Goal: Find specific page/section: Find specific page/section

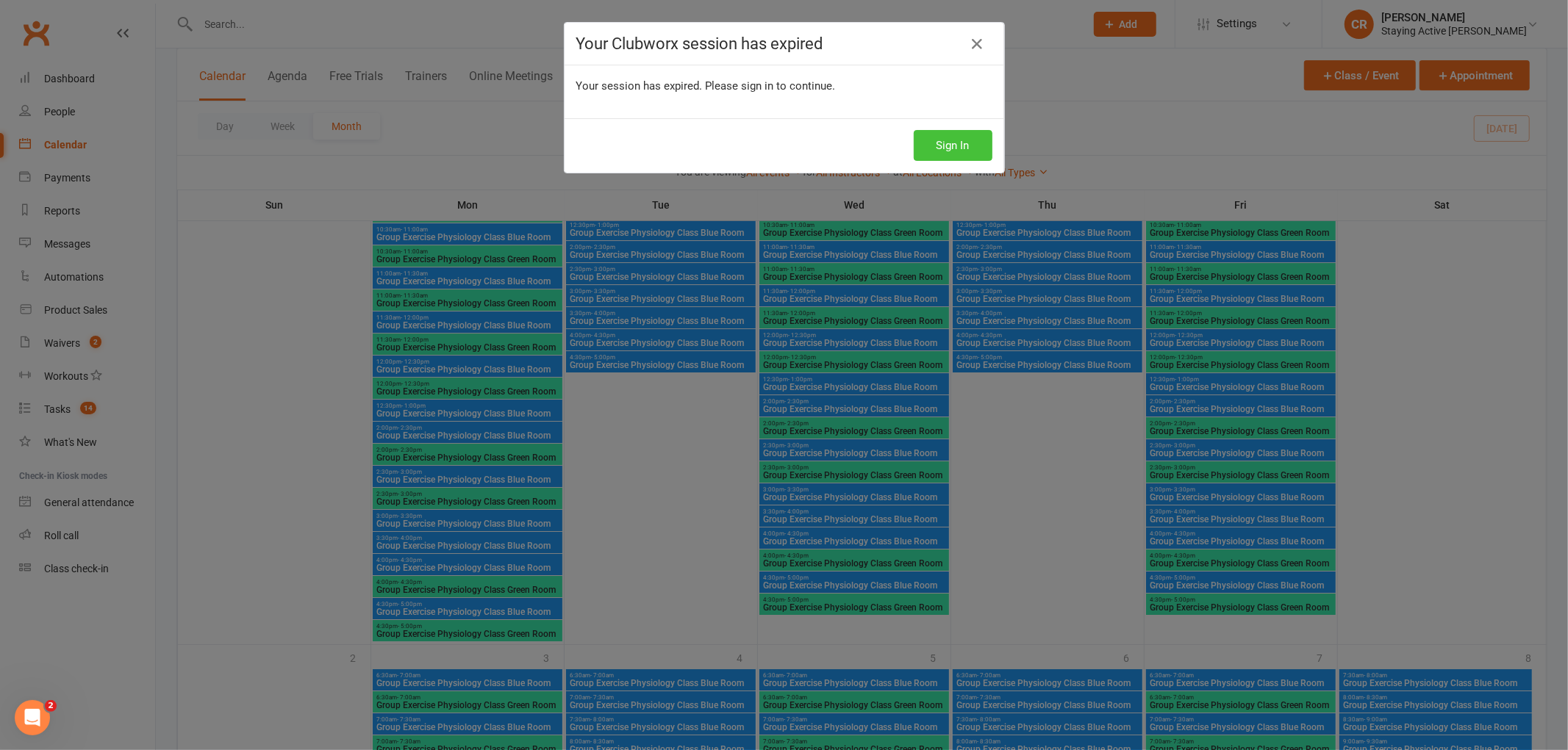
scroll to position [4077, 0]
click at [957, 152] on button "Sign In" at bounding box center [954, 146] width 79 height 31
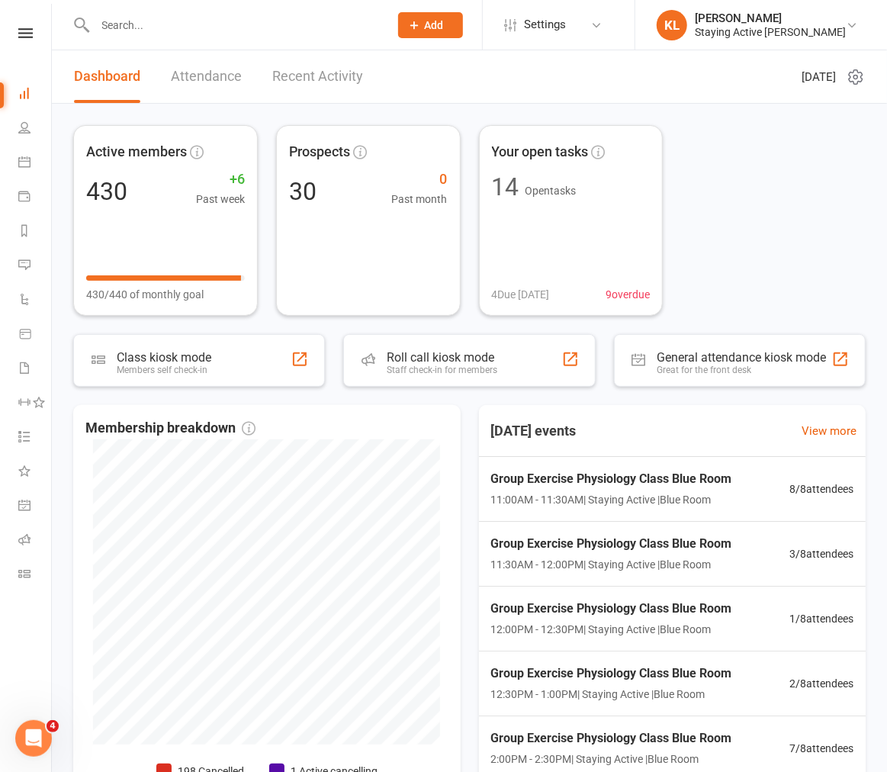
click at [147, 23] on input "text" at bounding box center [234, 24] width 287 height 21
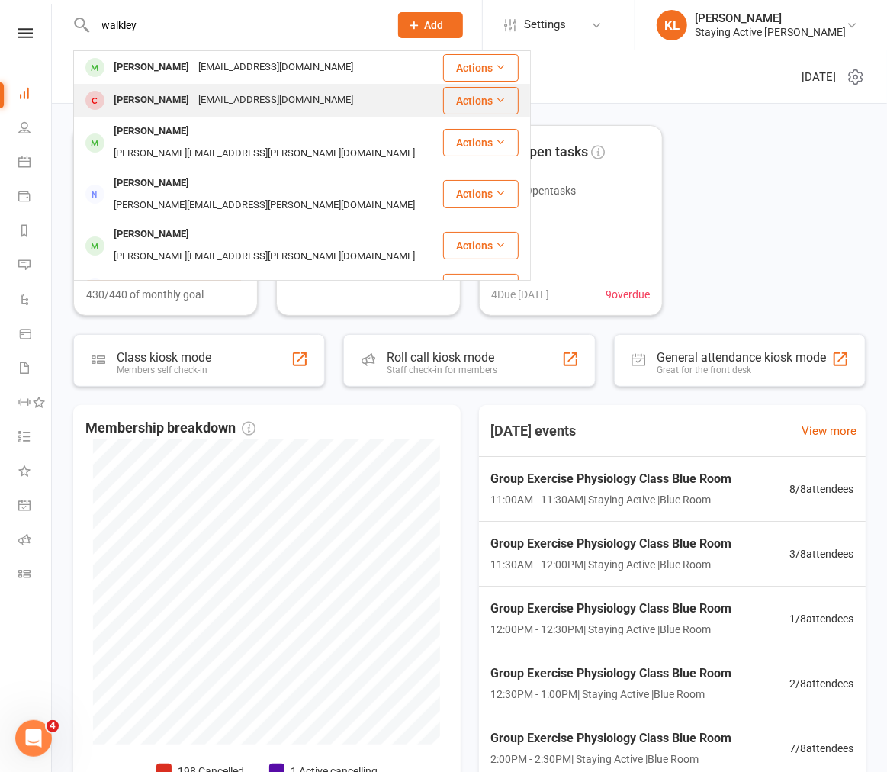
type input "walkley"
click at [134, 102] on div "Ross Walkley" at bounding box center [151, 100] width 85 height 22
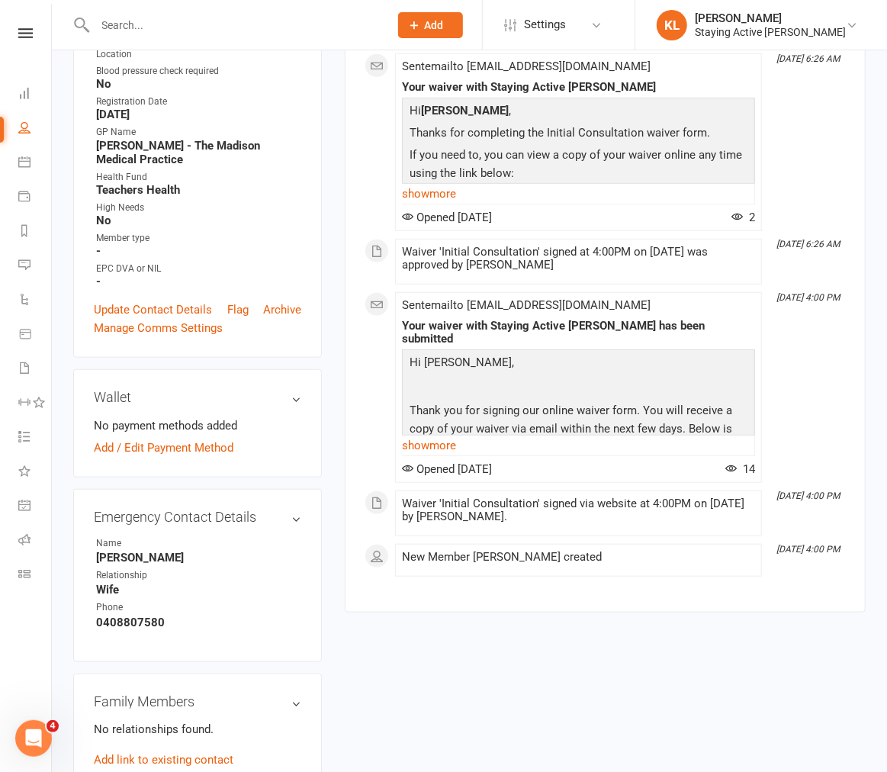
scroll to position [508, 0]
